Goal: Transaction & Acquisition: Purchase product/service

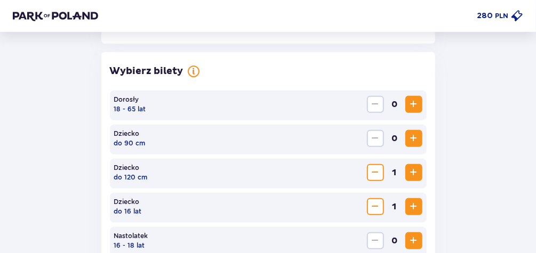
scroll to position [290, 0]
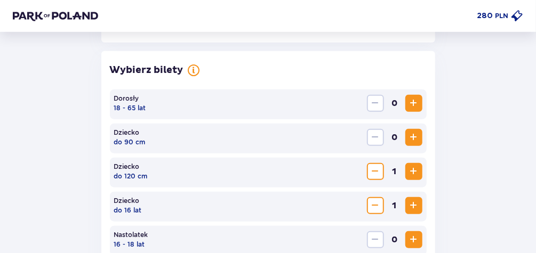
click at [424, 172] on div "Dziecko do 120 cm 1" at bounding box center [268, 173] width 317 height 30
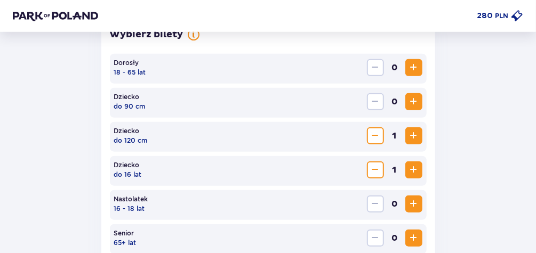
scroll to position [324, 0]
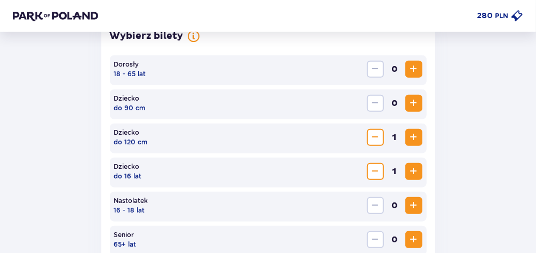
click at [413, 65] on span "Zwiększ" at bounding box center [413, 69] width 13 height 13
click at [415, 65] on span "Zwiększ" at bounding box center [413, 69] width 13 height 13
click at [457, 94] on div "Wróć Pomiń ten krok Bilety Karta Unlimited Zapłać raz, korzystaj przez cały rok…" at bounding box center [268, 88] width 528 height 730
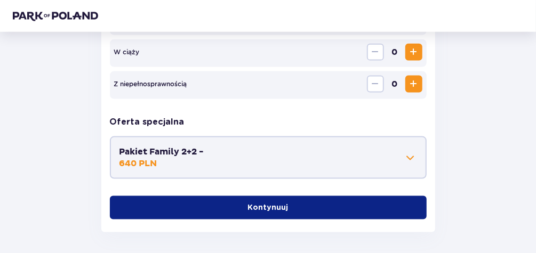
scroll to position [546, 0]
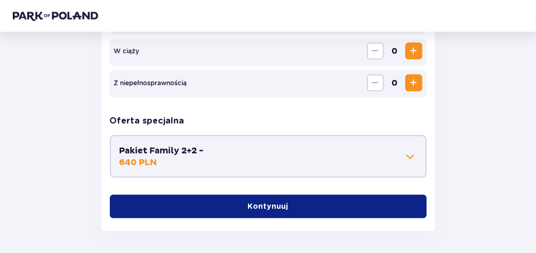
click at [179, 203] on button "Kontynuuj" at bounding box center [268, 206] width 317 height 23
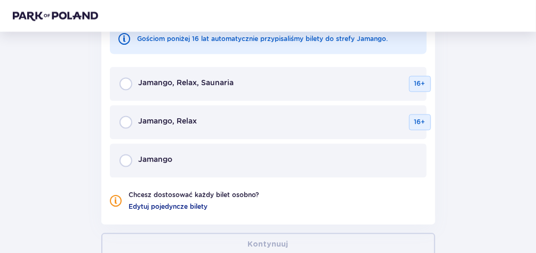
scroll to position [775, 0]
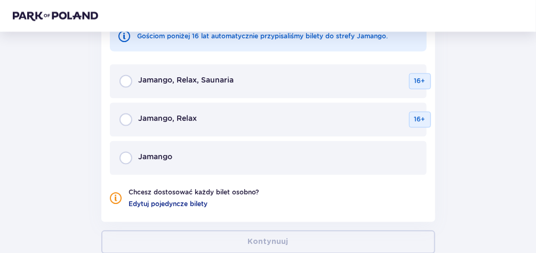
click at [124, 163] on input "radio" at bounding box center [125, 158] width 13 height 13
radio input "true"
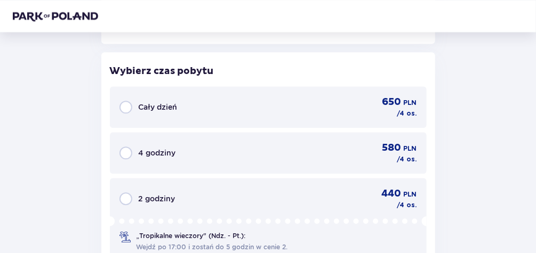
radio input "true"
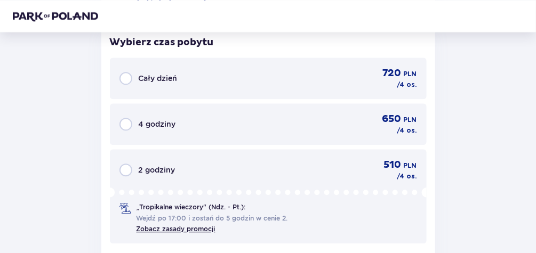
scroll to position [984, 0]
